Goal: Navigation & Orientation: Find specific page/section

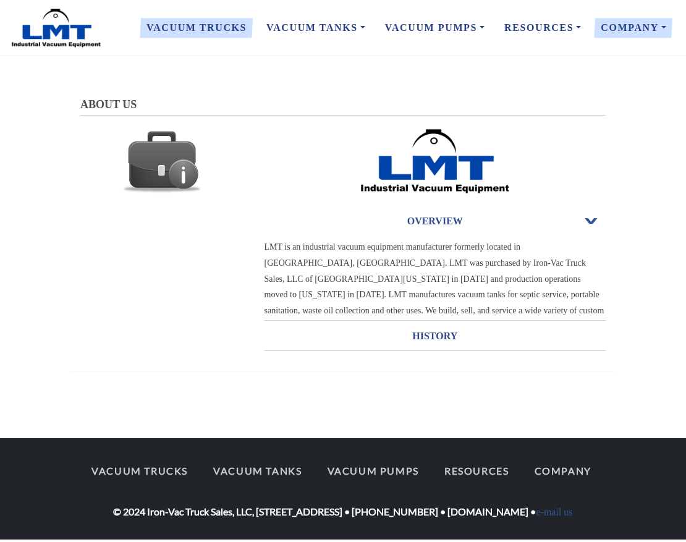
click at [233, 31] on link "Vacuum Trucks" at bounding box center [197, 28] width 120 height 26
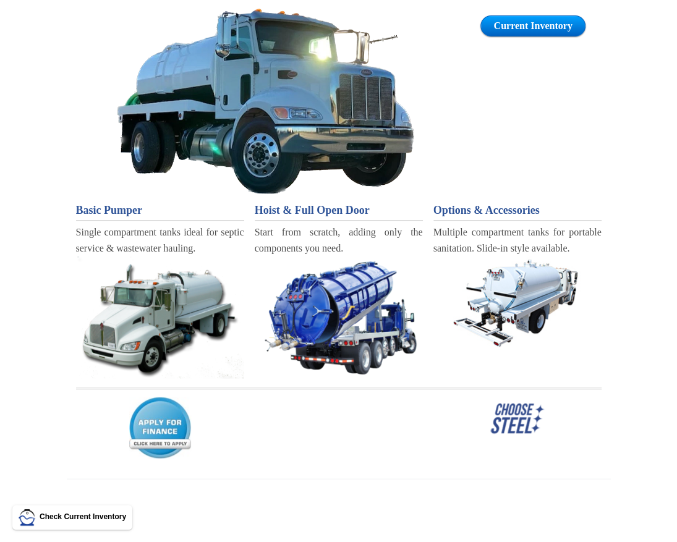
scroll to position [146, 0]
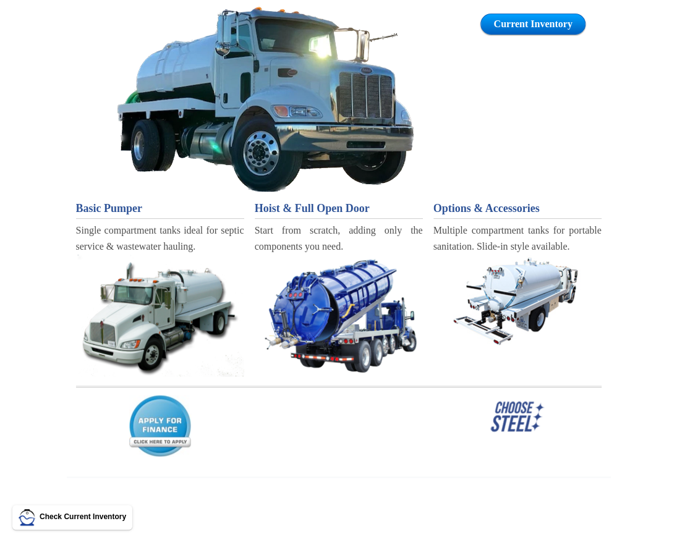
click at [173, 294] on img at bounding box center [160, 316] width 168 height 122
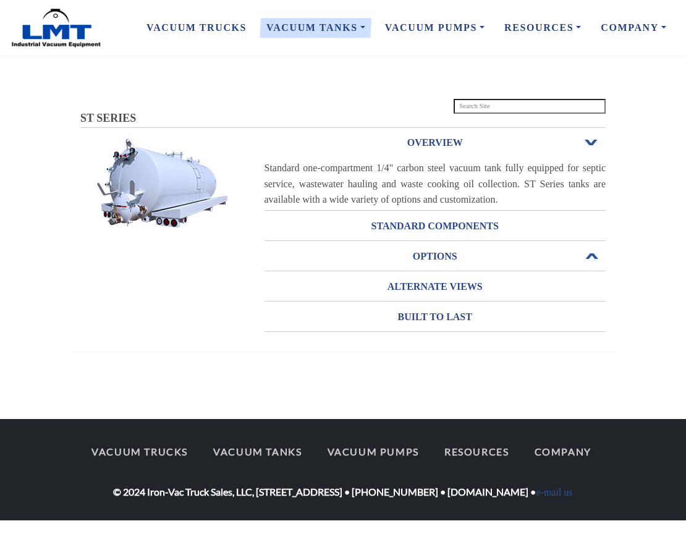
click at [451, 254] on h3 "OPTIONS" at bounding box center [436, 257] width 342 height 20
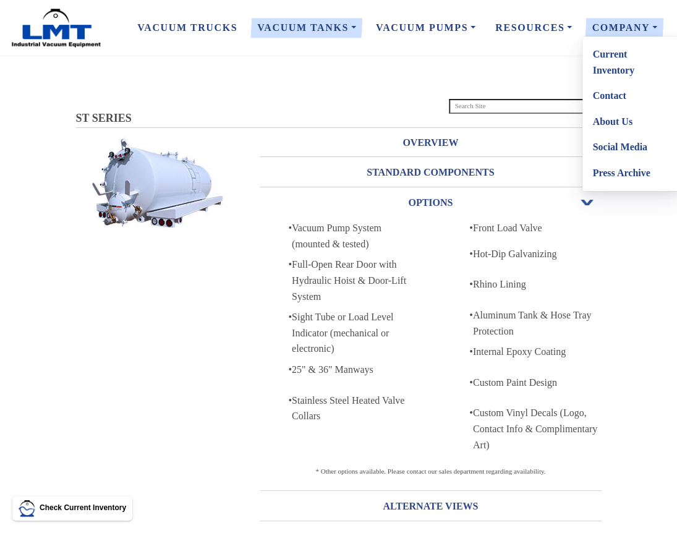
click at [600, 55] on link "Current Inventory" at bounding box center [632, 61] width 98 height 41
